Goal: Transaction & Acquisition: Purchase product/service

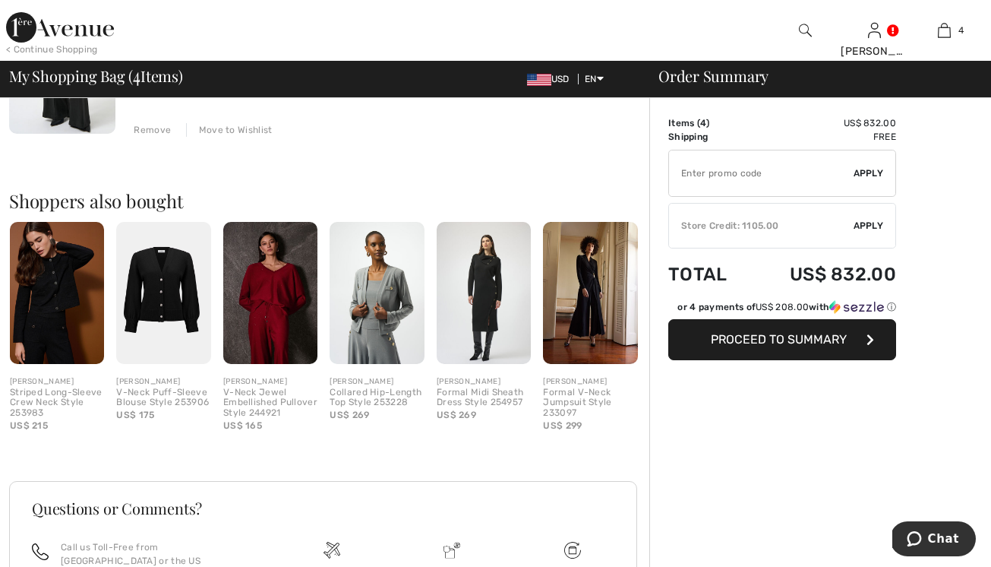
scroll to position [485, 0]
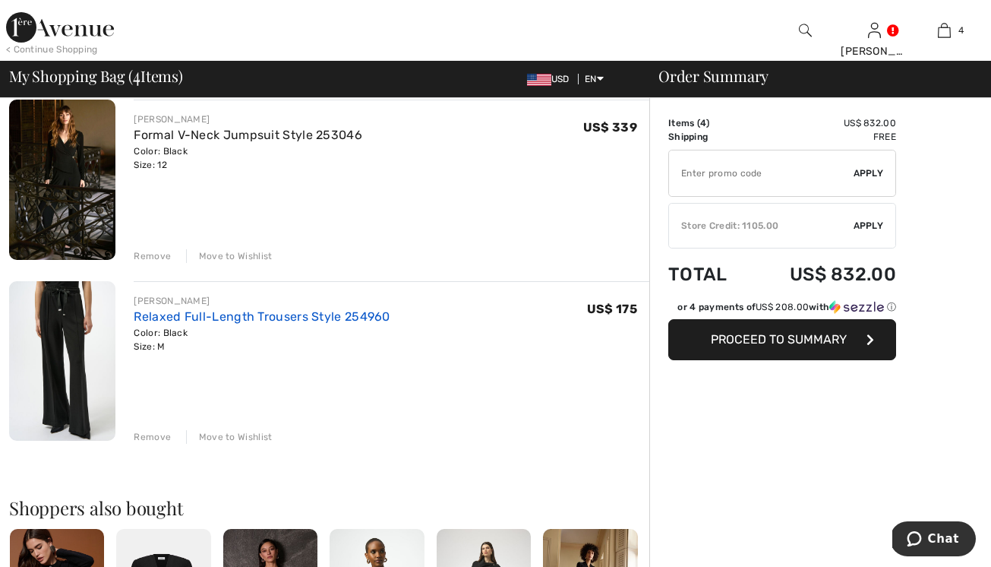
click at [185, 314] on link "Relaxed Full-Length Trousers Style 254960" at bounding box center [262, 316] width 256 height 14
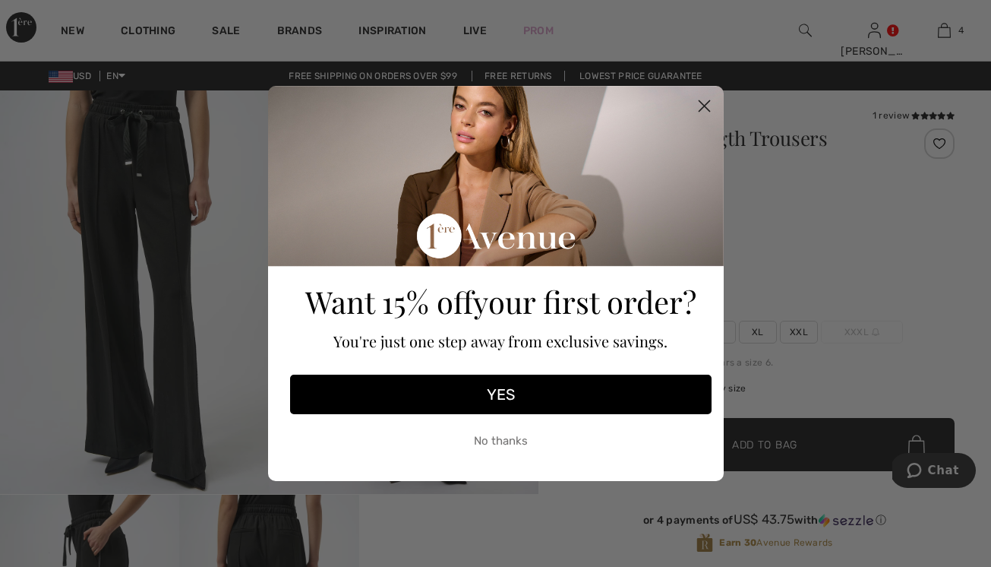
click at [706, 101] on circle "Close dialog" at bounding box center [703, 105] width 25 height 25
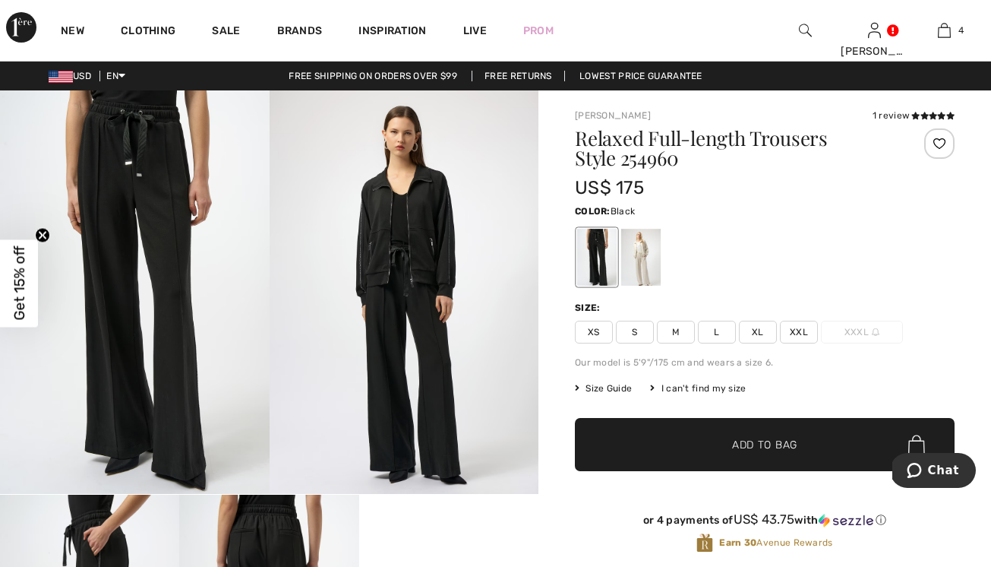
click at [425, 262] on img at bounding box center [405, 291] width 270 height 403
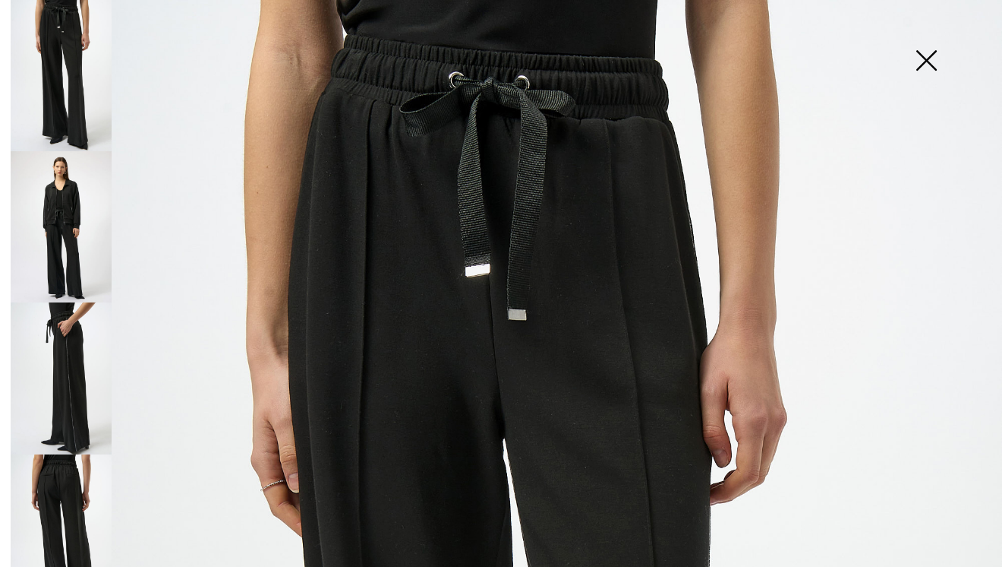
click at [52, 191] on img at bounding box center [61, 226] width 101 height 151
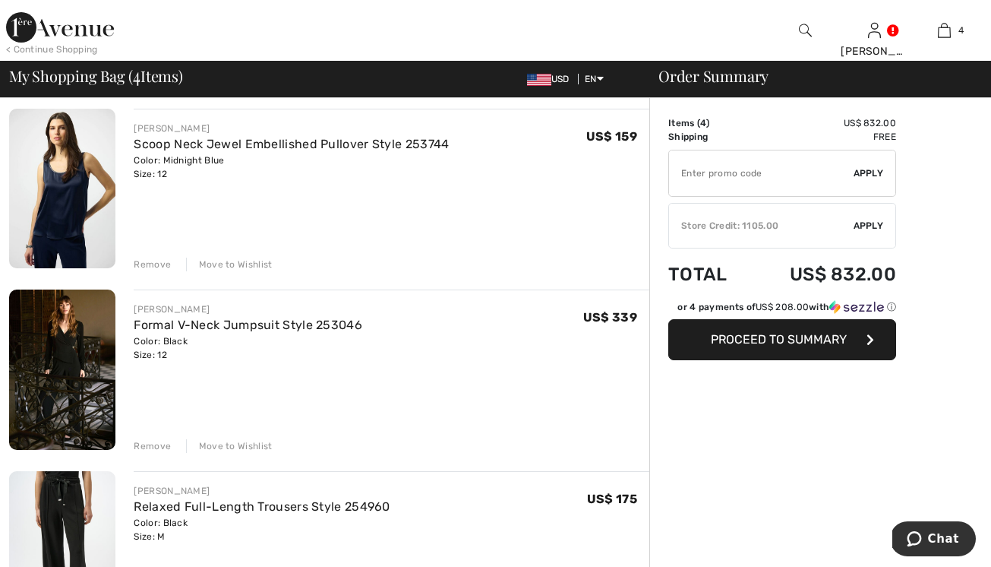
scroll to position [425, 0]
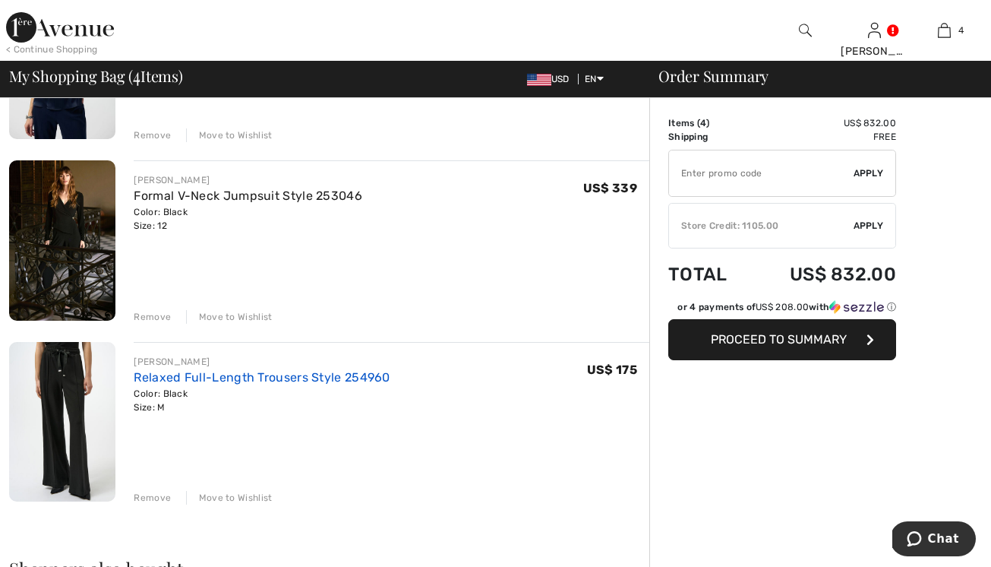
click at [188, 374] on link "Relaxed Full-Length Trousers Style 254960" at bounding box center [262, 377] width 256 height 14
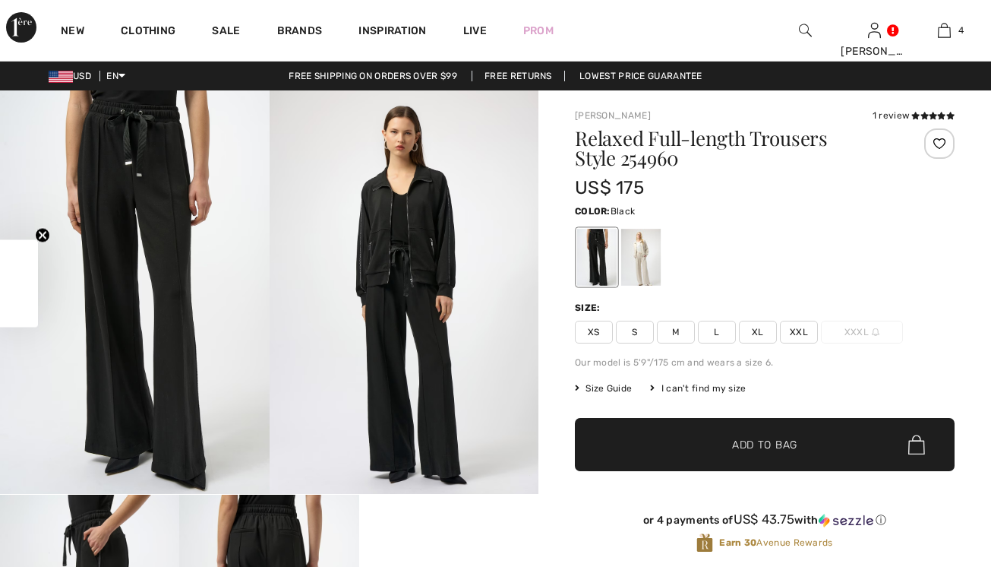
checkbox input "true"
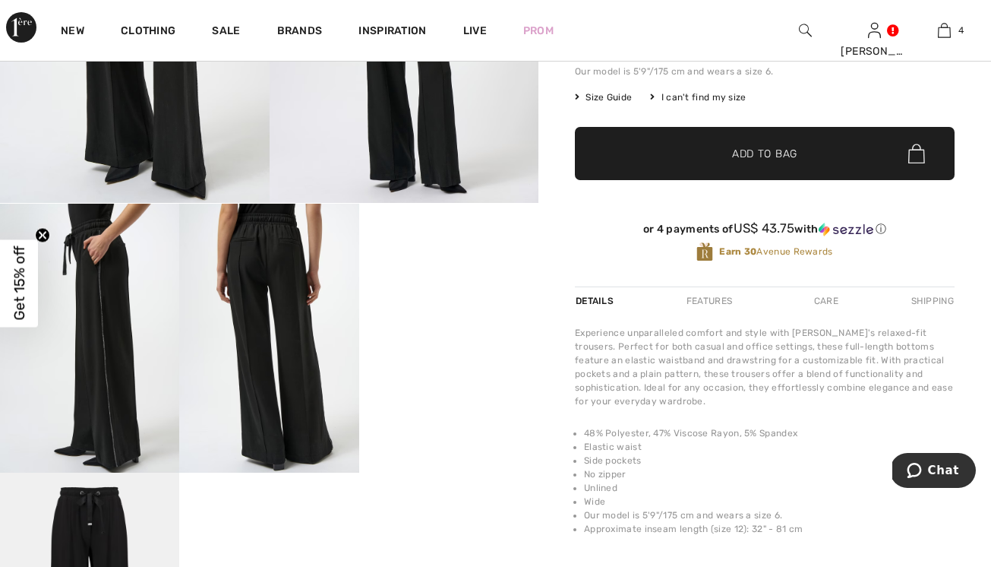
scroll to position [267, 0]
